Goal: Complete application form

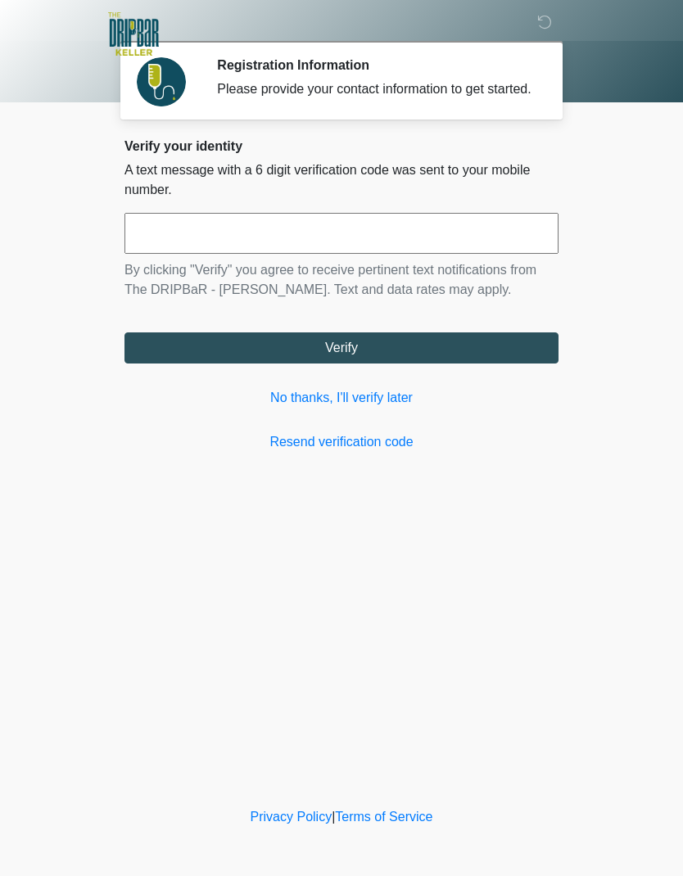
click at [250, 245] on input "text" at bounding box center [341, 233] width 434 height 41
type input "******"
click at [355, 363] on button "Verify" at bounding box center [341, 348] width 434 height 31
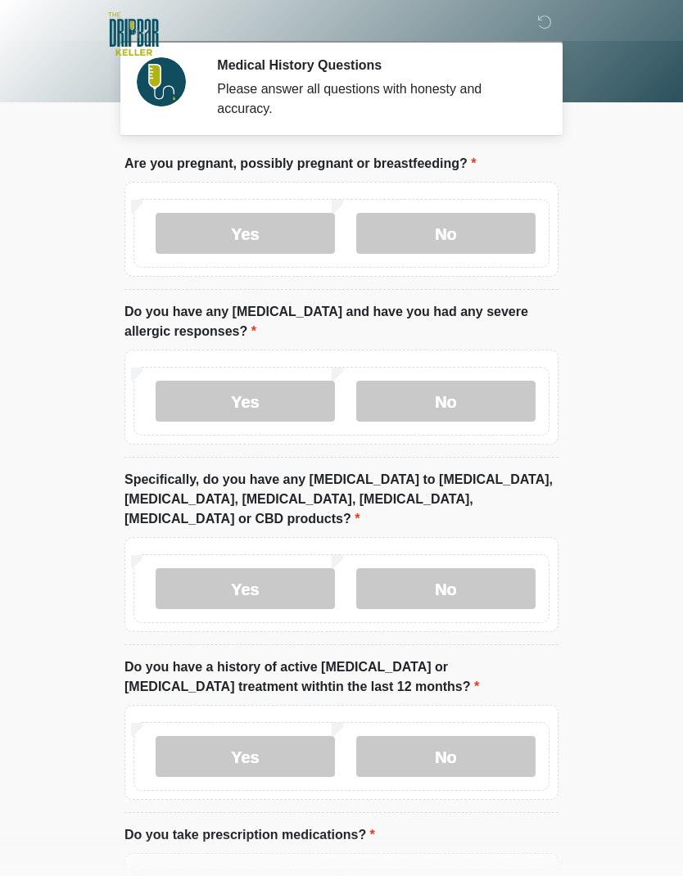
click at [434, 222] on label "No" at bounding box center [445, 233] width 179 height 41
click at [244, 398] on label "Yes" at bounding box center [245, 401] width 179 height 41
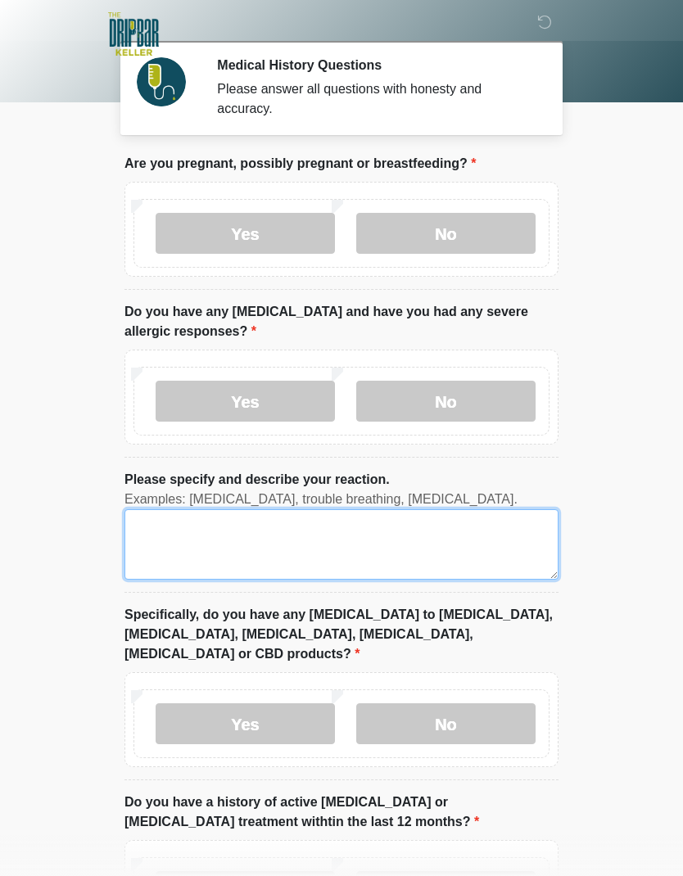
click at [260, 526] on textarea "Please specify and describe your reaction." at bounding box center [341, 544] width 434 height 70
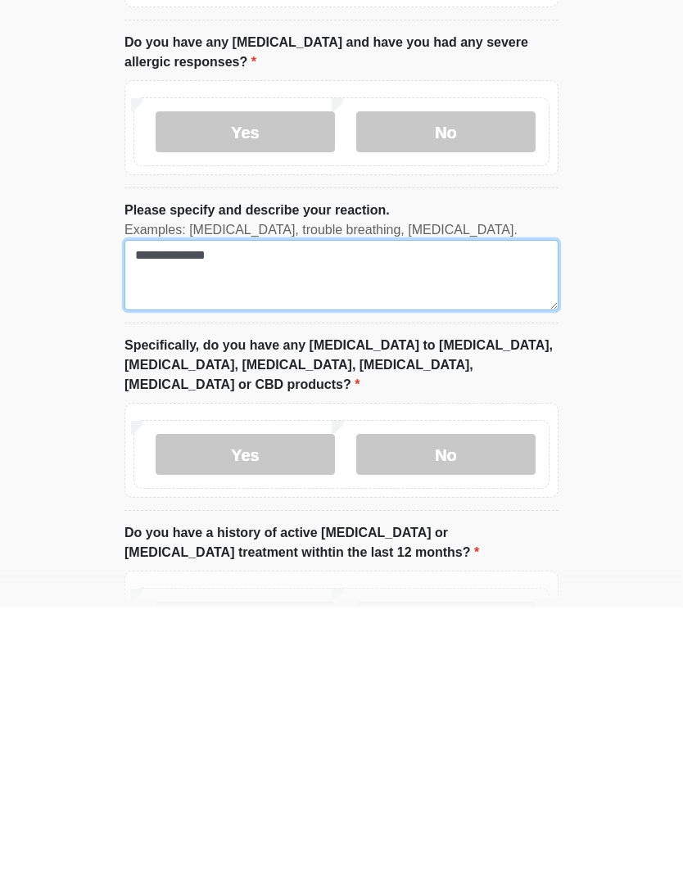
type textarea "**********"
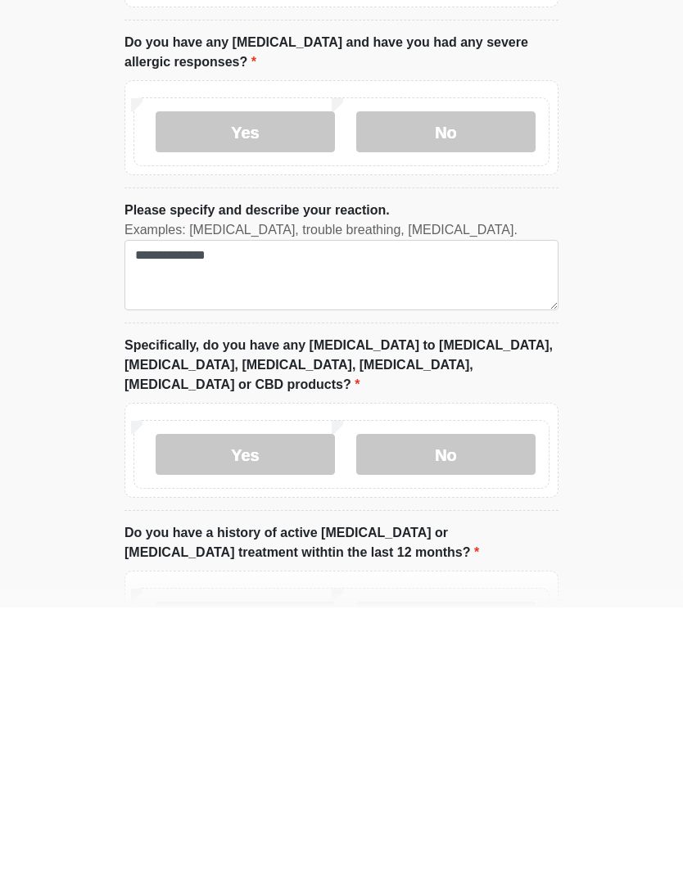
click at [448, 704] on label "No" at bounding box center [445, 724] width 179 height 41
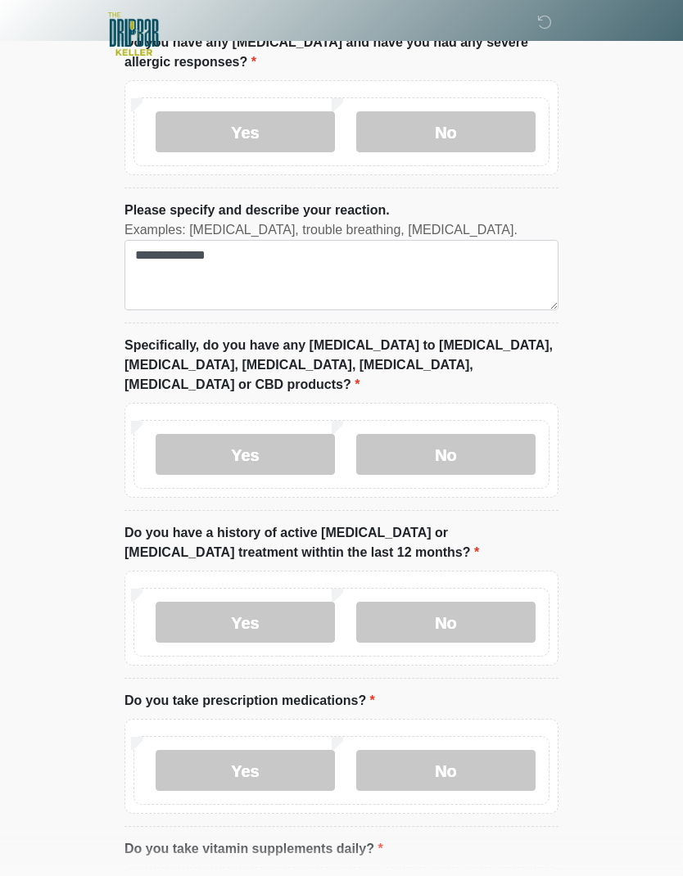
click at [445, 602] on label "No" at bounding box center [445, 622] width 179 height 41
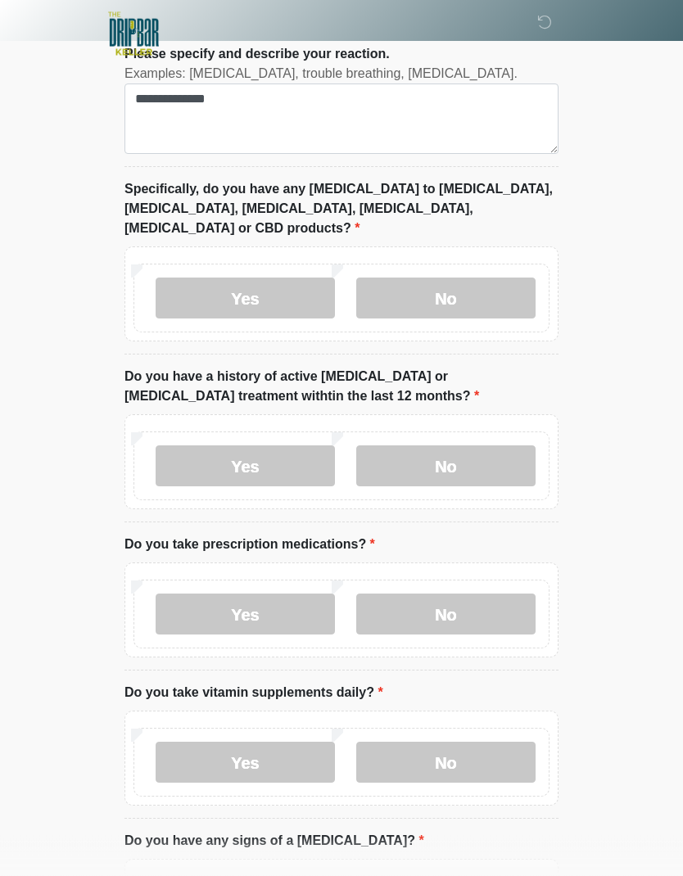
scroll to position [438, 0]
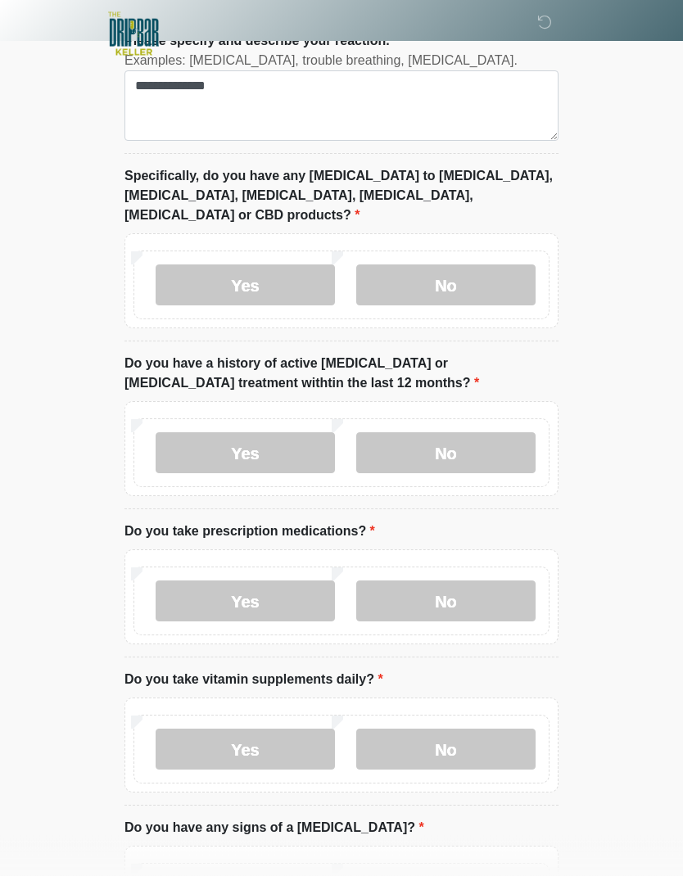
click at [260, 582] on label "Yes" at bounding box center [245, 602] width 179 height 41
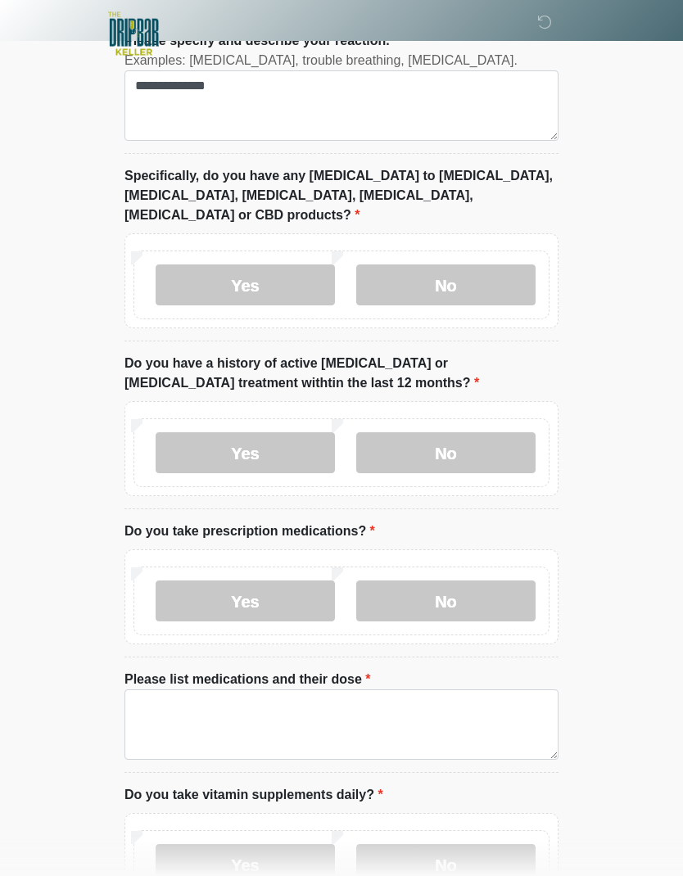
scroll to position [439, 0]
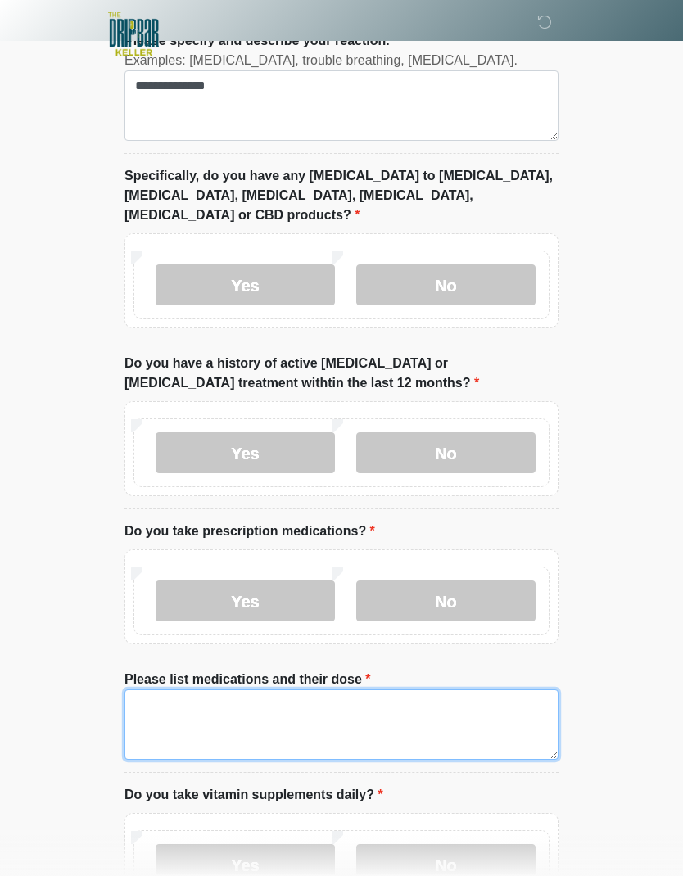
click at [215, 690] on textarea "Please list medications and their dose" at bounding box center [341, 725] width 434 height 70
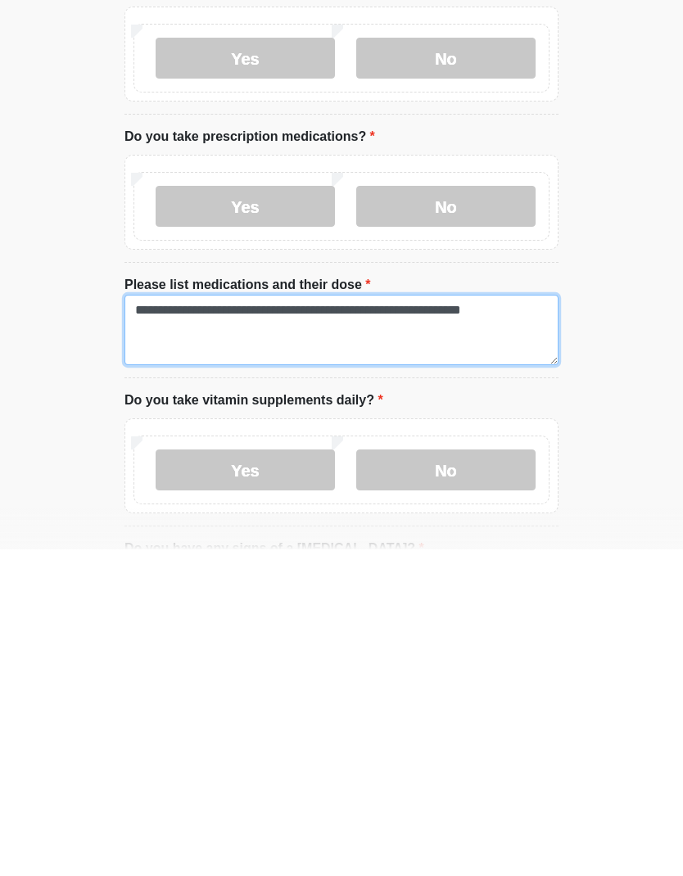
type textarea "**********"
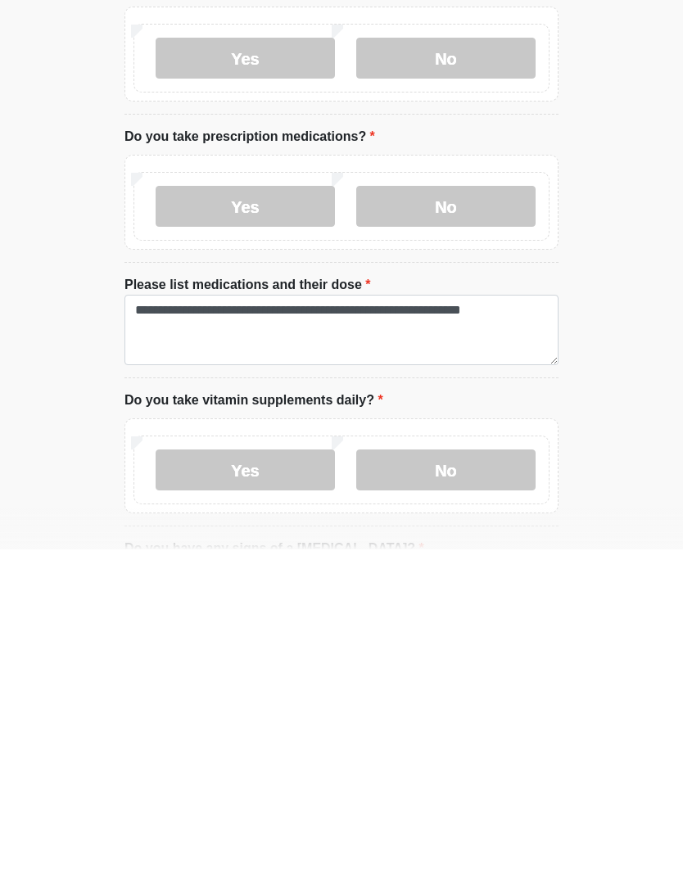
click at [251, 776] on label "Yes" at bounding box center [245, 796] width 179 height 41
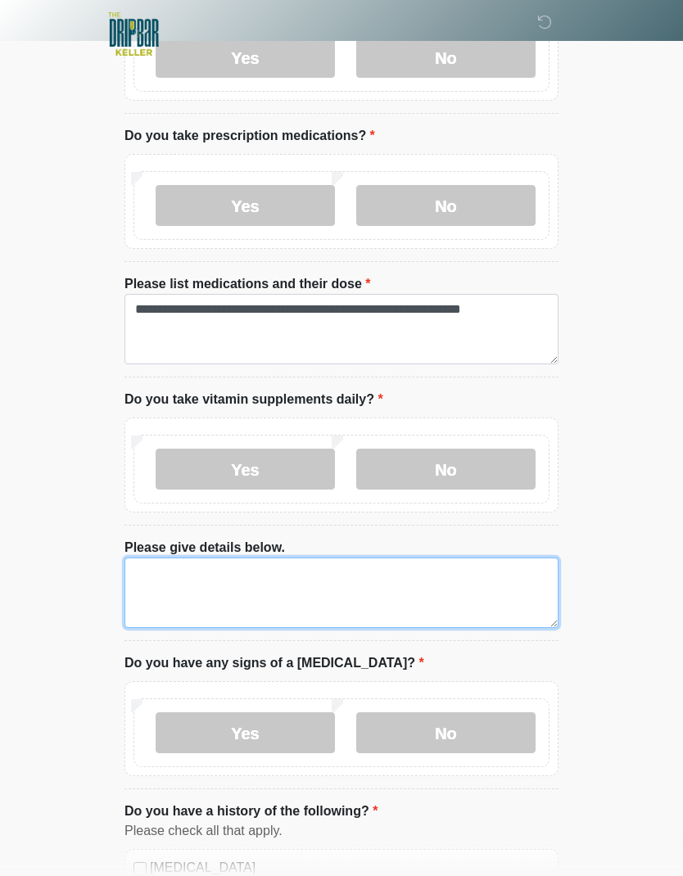
click at [199, 558] on textarea "Please give details below." at bounding box center [341, 593] width 434 height 70
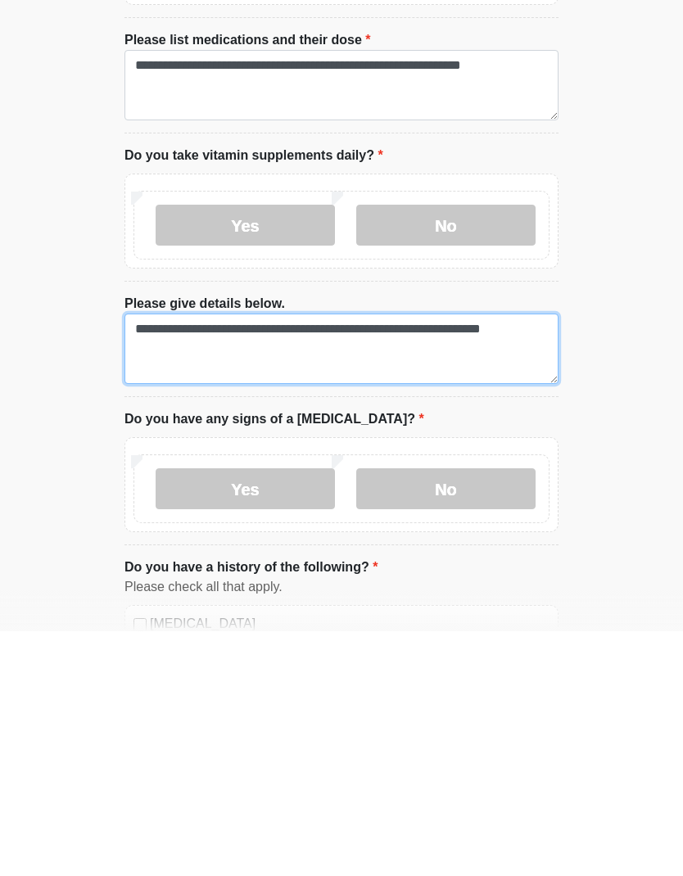
type textarea "**********"
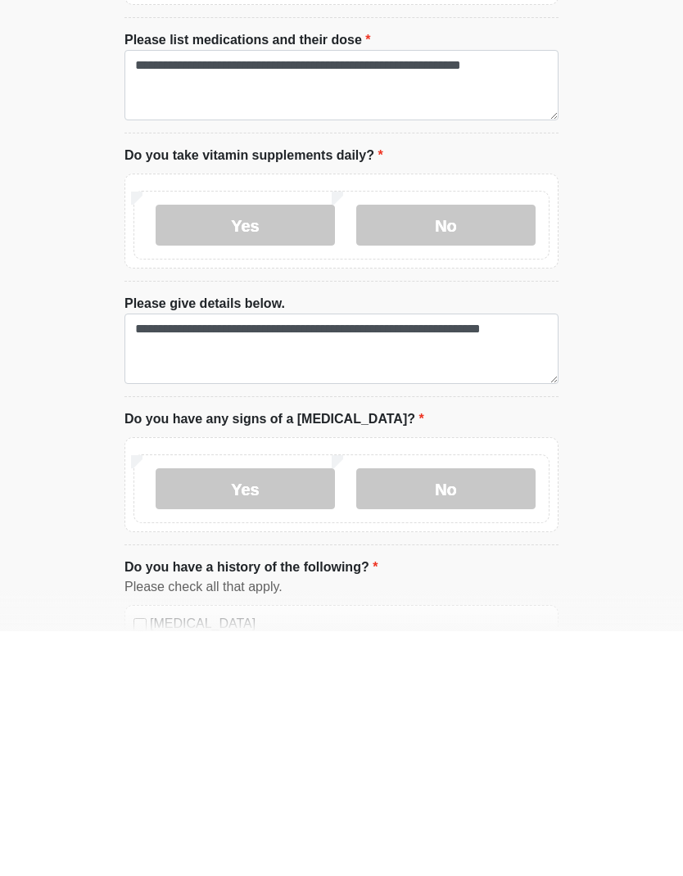
click at [428, 713] on label "No" at bounding box center [445, 733] width 179 height 41
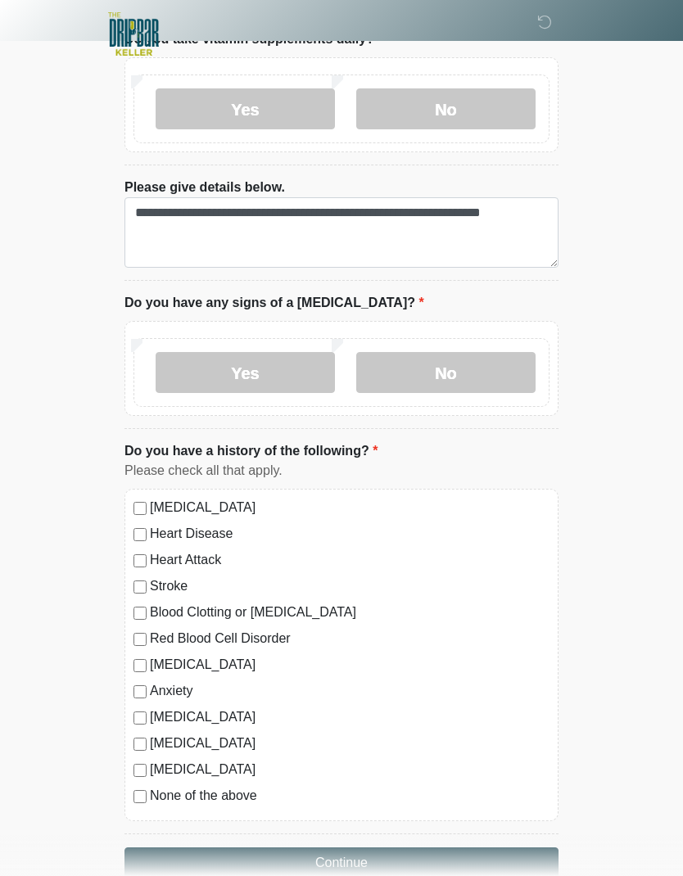
scroll to position [1197, 0]
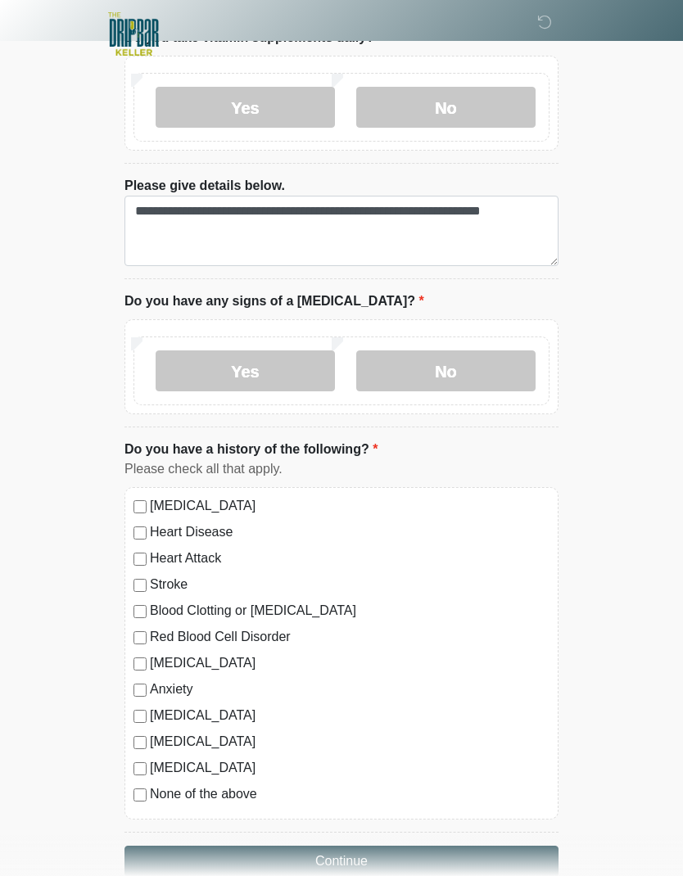
click at [353, 846] on button "Continue" at bounding box center [341, 861] width 434 height 31
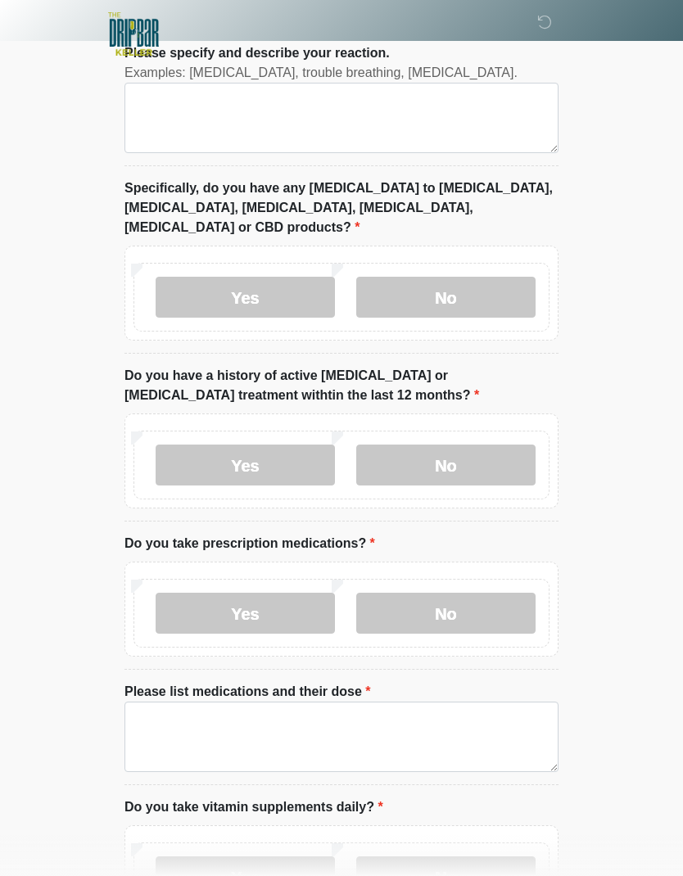
scroll to position [0, 0]
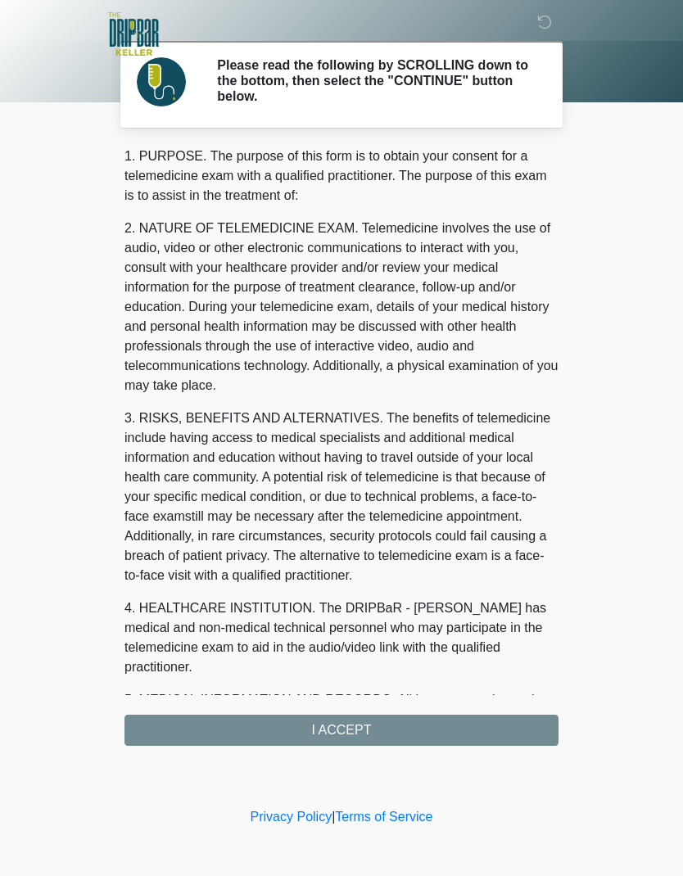
click at [349, 725] on div "1. PURPOSE. The purpose of this form is to obtain your consent for a telemedici…" at bounding box center [341, 447] width 434 height 600
click at [342, 733] on div "1. PURPOSE. The purpose of this form is to obtain your consent for a telemedici…" at bounding box center [341, 447] width 434 height 600
click at [348, 736] on div "1. PURPOSE. The purpose of this form is to obtain your consent for a telemedici…" at bounding box center [341, 447] width 434 height 600
click at [364, 731] on div "1. PURPOSE. The purpose of this form is to obtain your consent for a telemedici…" at bounding box center [341, 447] width 434 height 600
click at [360, 739] on div "1. PURPOSE. The purpose of this form is to obtain your consent for a telemedici…" at bounding box center [341, 447] width 434 height 600
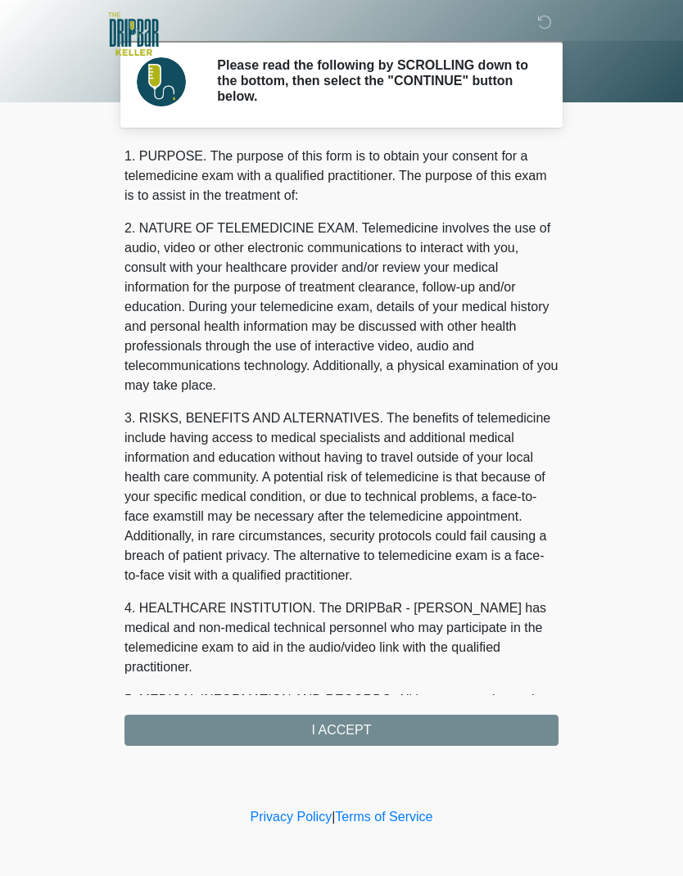
click at [353, 724] on div "1. PURPOSE. The purpose of this form is to obtain your consent for a telemedici…" at bounding box center [341, 447] width 434 height 600
click at [350, 730] on div "1. PURPOSE. The purpose of this form is to obtain your consent for a telemedici…" at bounding box center [341, 447] width 434 height 600
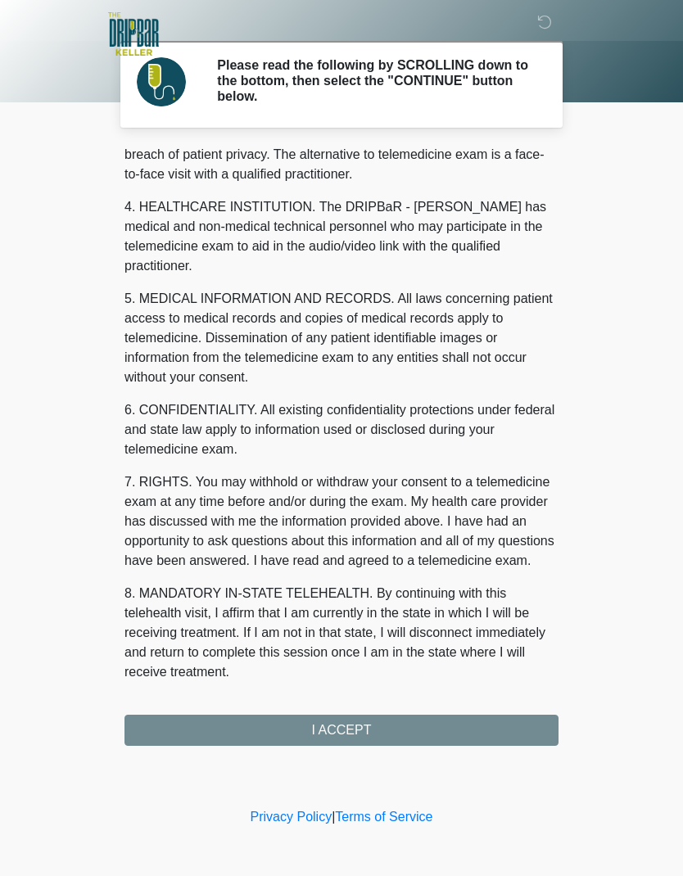
scroll to position [401, 0]
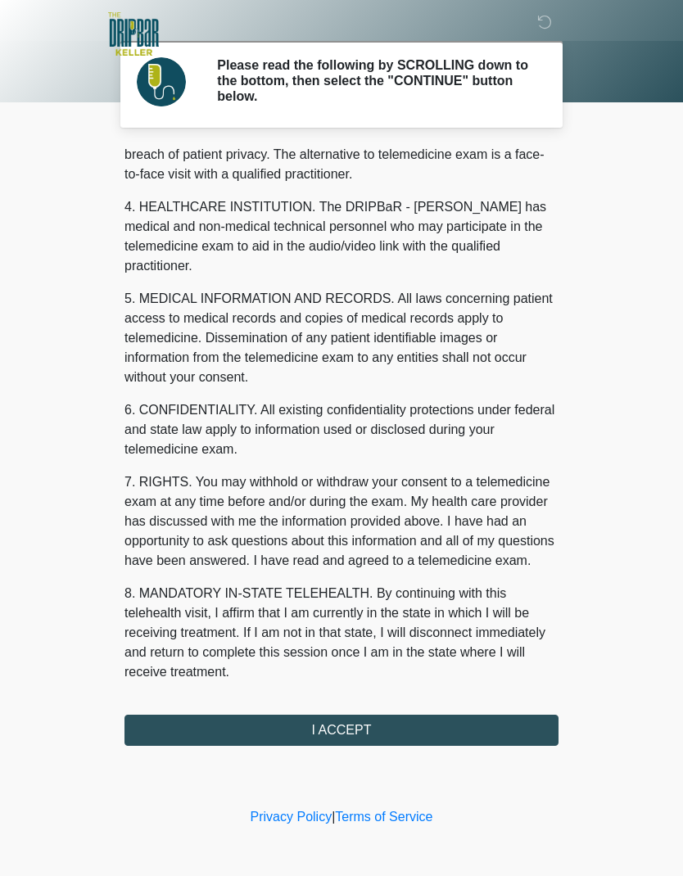
click at [353, 730] on button "I ACCEPT" at bounding box center [341, 730] width 434 height 31
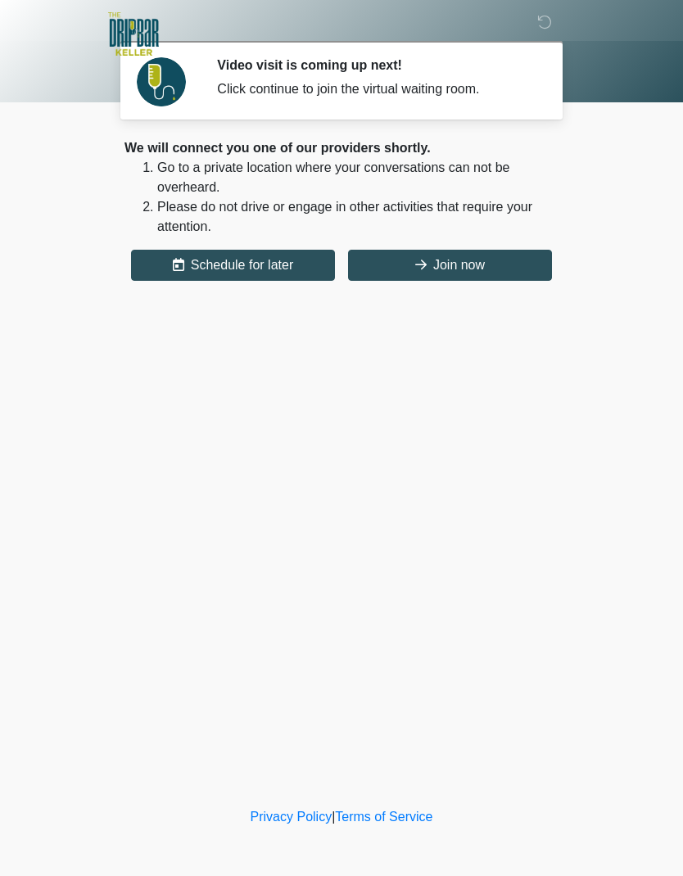
click at [445, 264] on button "Join now" at bounding box center [450, 265] width 204 height 31
click at [443, 255] on button "Join now" at bounding box center [450, 265] width 204 height 31
